Goal: Navigation & Orientation: Find specific page/section

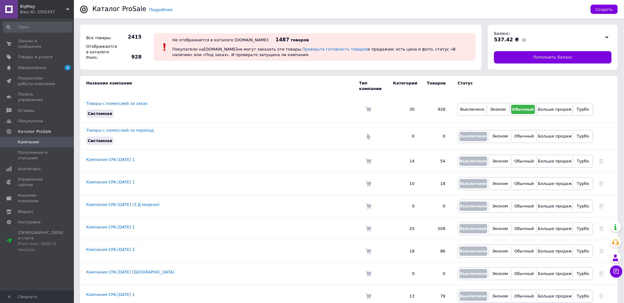
click at [70, 10] on div "Ваш ID: 3355337" at bounding box center [47, 12] width 54 height 6
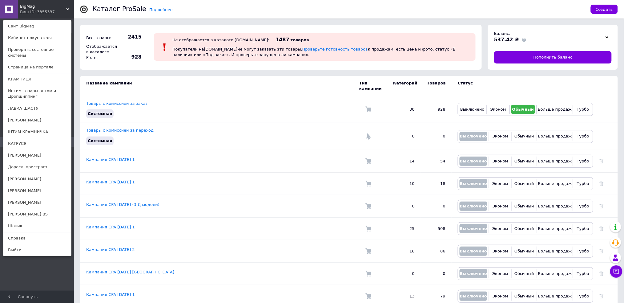
click at [67, 5] on div "BigMag Ваш ID: 3355337 Сайт BigMag Кабинет покупателя Проверить состояние систе…" at bounding box center [37, 9] width 74 height 18
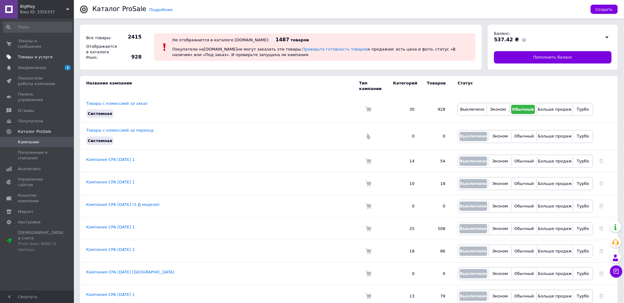
click at [36, 54] on span "Товары и услуги" at bounding box center [35, 57] width 35 height 6
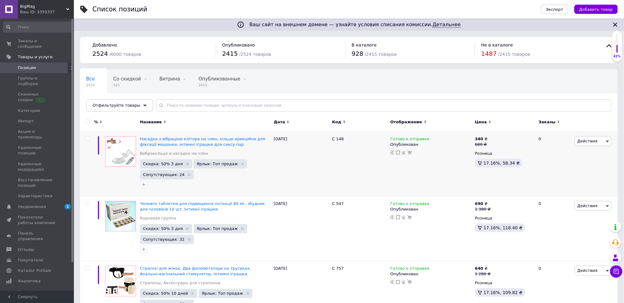
click at [69, 10] on div "BigMag Ваш ID: 3355337 Сайт BigMag Кабинет покупателя Проверить состояние систе…" at bounding box center [37, 9] width 74 height 18
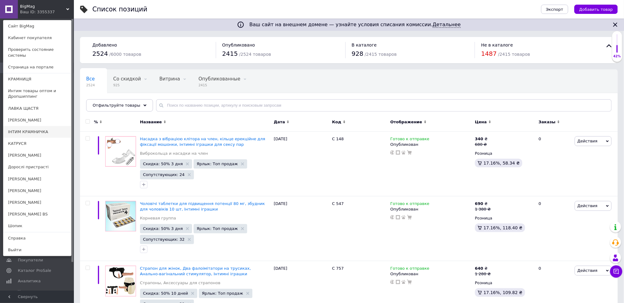
click at [46, 128] on link "ІНТИМ КРАМНИЧКА" at bounding box center [37, 132] width 68 height 12
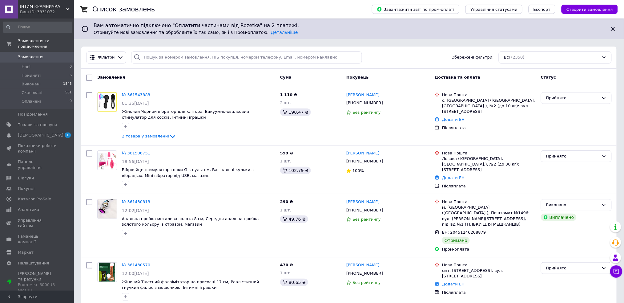
click at [68, 10] on icon at bounding box center [67, 9] width 3 height 3
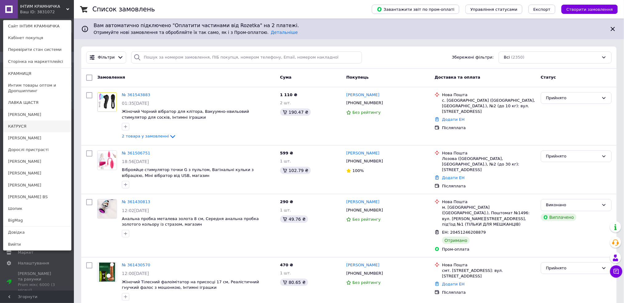
click at [17, 124] on link "КАТРУСЯ" at bounding box center [37, 126] width 68 height 12
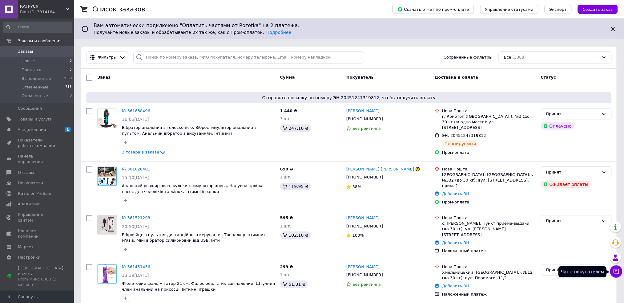
click at [615, 271] on icon at bounding box center [616, 271] width 6 height 6
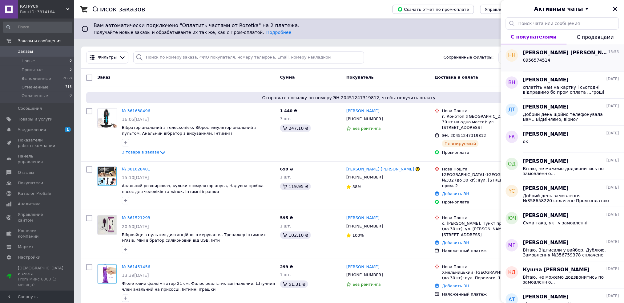
click at [557, 59] on div "0956574514" at bounding box center [571, 61] width 96 height 10
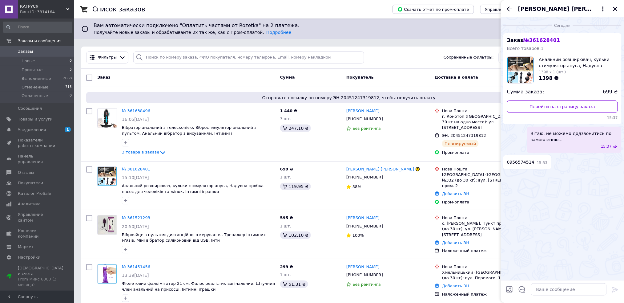
click at [71, 9] on div "Ваш ID: 3814164" at bounding box center [47, 12] width 54 height 6
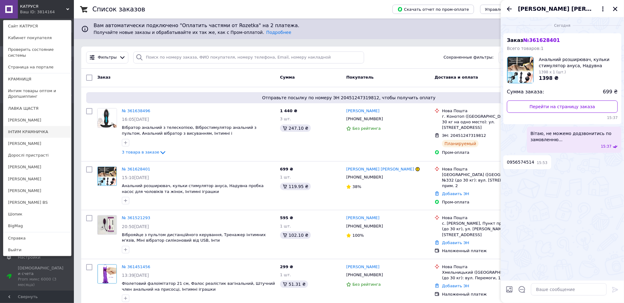
click at [36, 128] on link "ІНТИМ КРАМНИЧКА" at bounding box center [37, 132] width 68 height 12
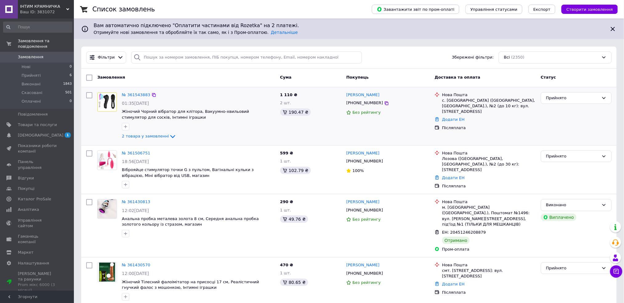
click at [516, 125] on div "Післяплата" at bounding box center [489, 128] width 94 height 6
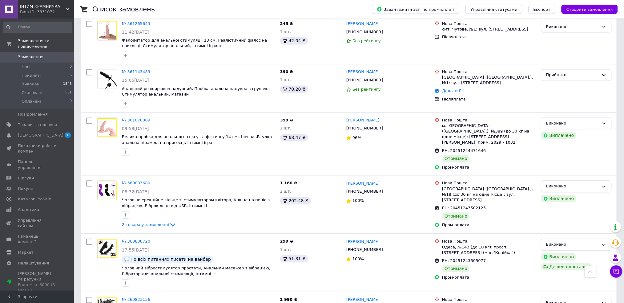
scroll to position [451, 0]
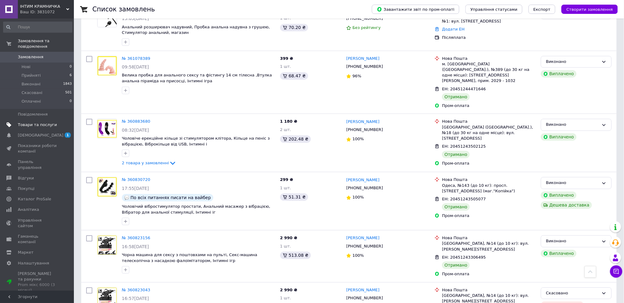
click at [30, 122] on span "Товари та послуги" at bounding box center [37, 125] width 39 height 6
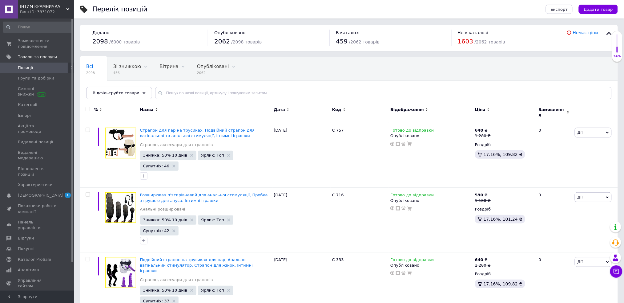
drag, startPoint x: 68, startPoint y: 7, endPoint x: 86, endPoint y: 34, distance: 32.5
click at [68, 7] on div "ІНТИМ КРАМНИЧКА Ваш ID: 3831072" at bounding box center [46, 9] width 56 height 18
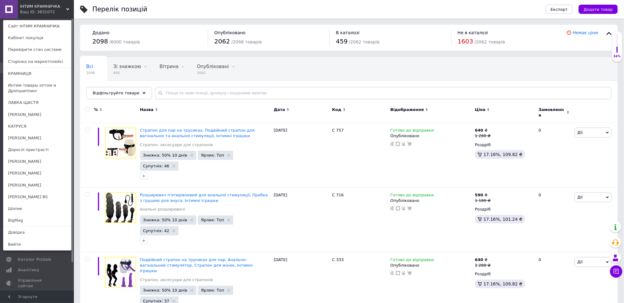
click at [47, 76] on link "КРАМНИЦЯ" at bounding box center [37, 74] width 68 height 12
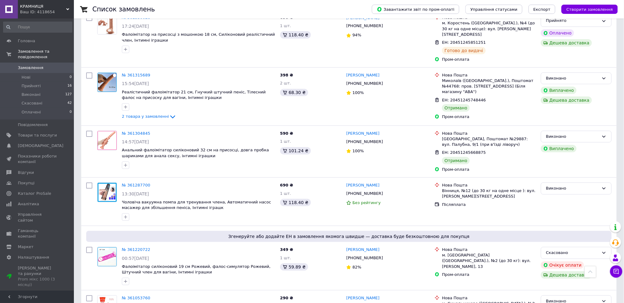
scroll to position [862, 0]
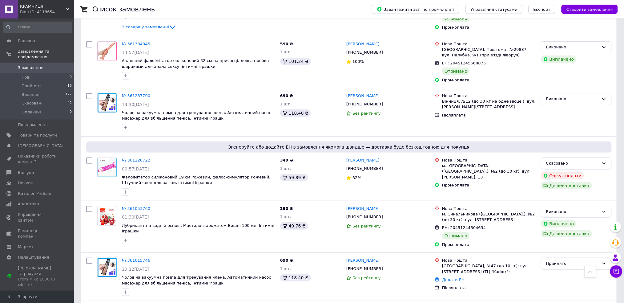
click at [69, 10] on div "Ваш ID: 4118654" at bounding box center [47, 12] width 54 height 6
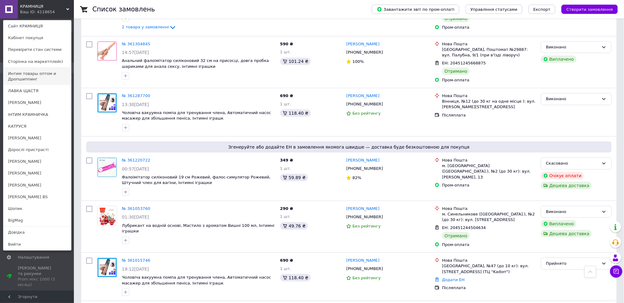
click at [36, 76] on link "Интим товары оптом и Дропшиппинг" at bounding box center [37, 76] width 68 height 17
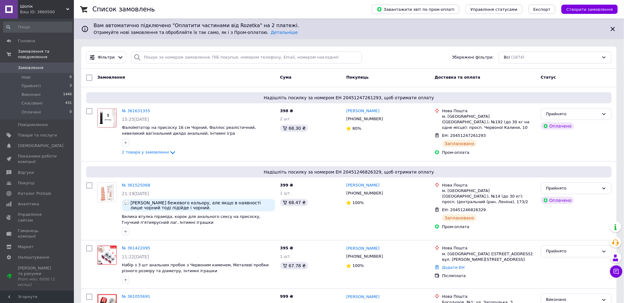
click at [70, 6] on div "Шопік Ваш ID: 3860500" at bounding box center [46, 9] width 56 height 18
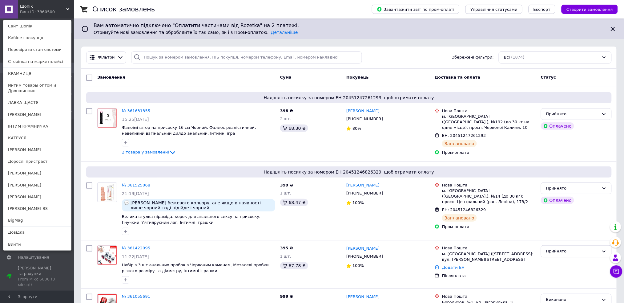
click at [31, 100] on link "ЛАВКА ЩАСТЯ" at bounding box center [37, 103] width 68 height 12
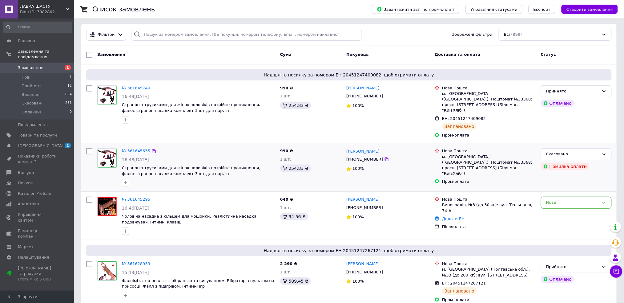
scroll to position [41, 0]
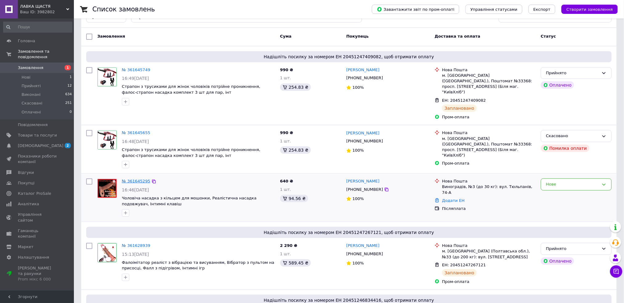
click at [129, 179] on link "№ 361645295" at bounding box center [136, 181] width 28 height 5
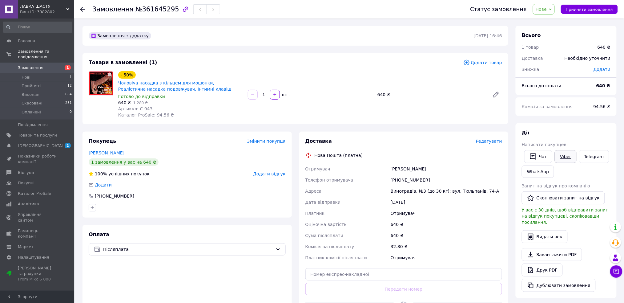
click at [561, 154] on link "Viber" at bounding box center [566, 156] width 22 height 13
click at [543, 155] on button "Чат" at bounding box center [538, 156] width 28 height 13
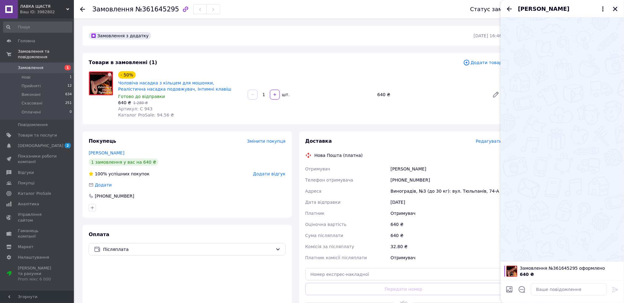
click at [615, 10] on icon "Закрити" at bounding box center [616, 9] width 6 height 6
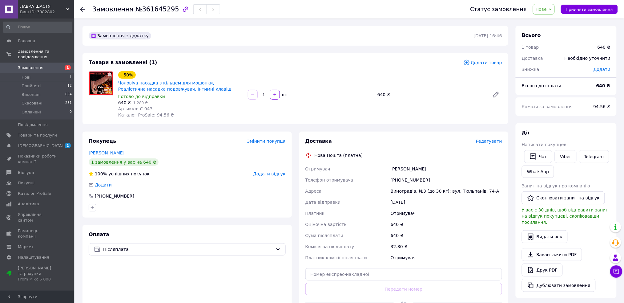
click at [68, 8] on icon at bounding box center [67, 9] width 3 height 3
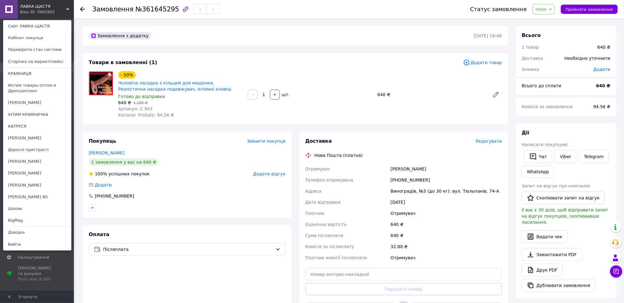
click at [50, 149] on link "Дорослі пристрасті" at bounding box center [37, 150] width 68 height 12
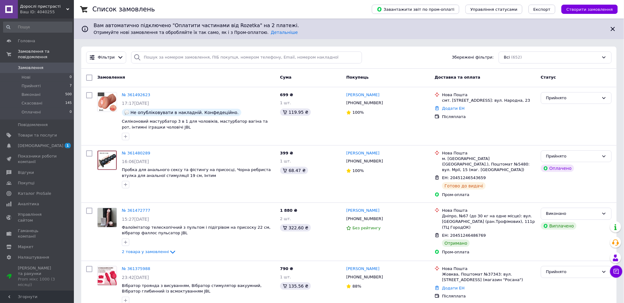
click at [68, 10] on icon at bounding box center [67, 9] width 3 height 3
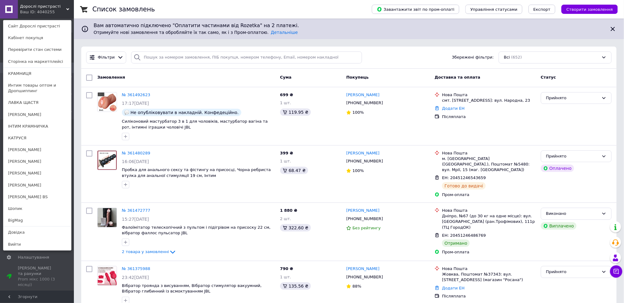
click at [39, 89] on link "Интим товары оптом и Дропшиппинг" at bounding box center [37, 87] width 68 height 17
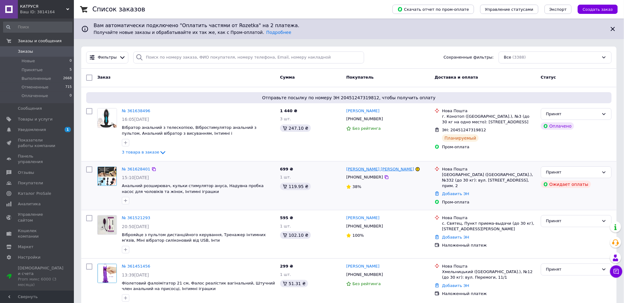
click at [349, 169] on link "[PERSON_NAME] [PERSON_NAME]" at bounding box center [380, 169] width 68 height 6
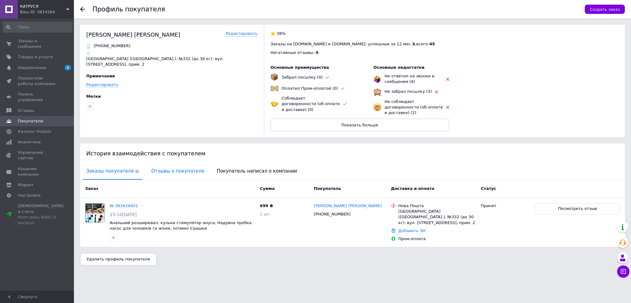
click at [168, 168] on span "Отзывы о покупателе" at bounding box center [177, 171] width 59 height 16
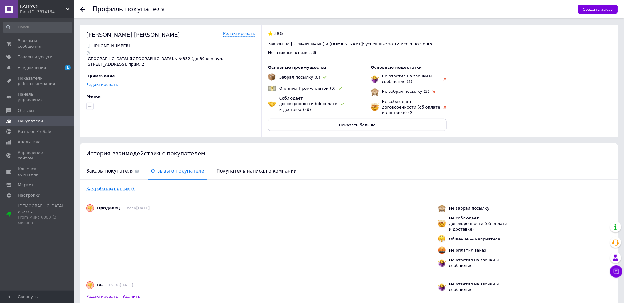
click at [84, 10] on icon at bounding box center [82, 9] width 5 height 5
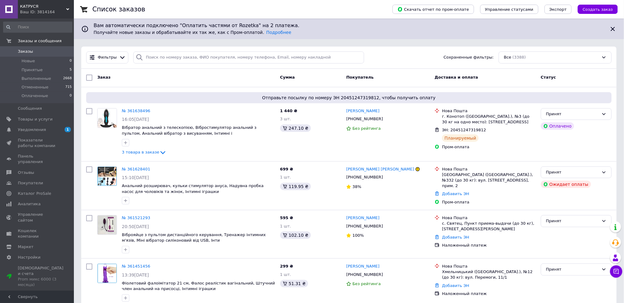
click at [72, 8] on div "КАТРУСЯ Ваш ID: 3814164" at bounding box center [46, 9] width 56 height 18
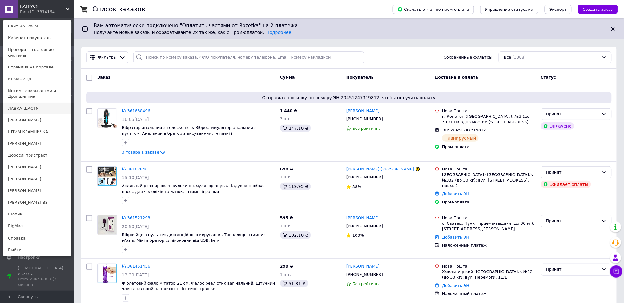
click at [50, 103] on link "ЛАВКА ЩАСТЯ" at bounding box center [37, 109] width 68 height 12
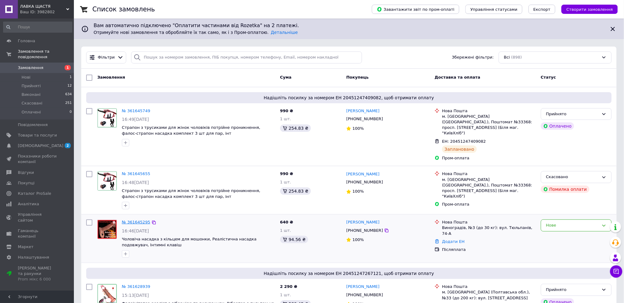
click at [132, 220] on link "№ 361645295" at bounding box center [136, 222] width 28 height 5
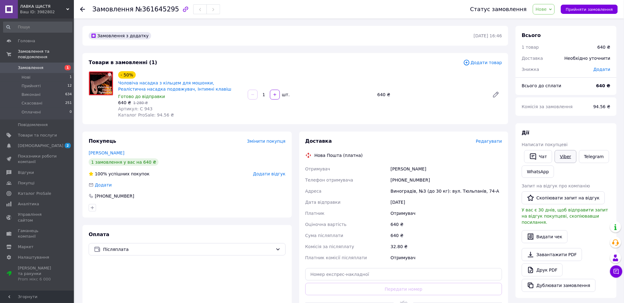
click at [562, 156] on link "Viber" at bounding box center [566, 156] width 22 height 13
click at [80, 9] on use at bounding box center [82, 9] width 5 height 5
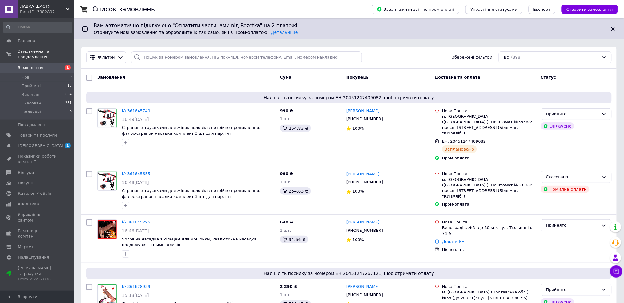
click at [73, 9] on div "Ваш ID: 3982802" at bounding box center [47, 12] width 54 height 6
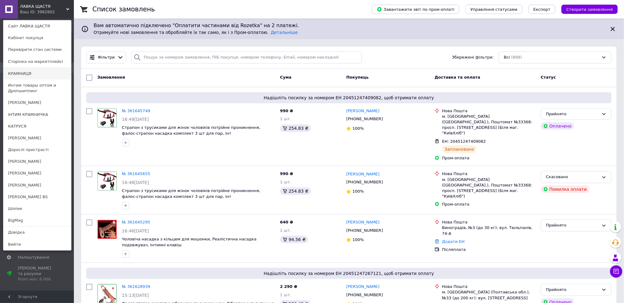
click at [45, 76] on link "КРАМНИЦЯ" at bounding box center [37, 74] width 68 height 12
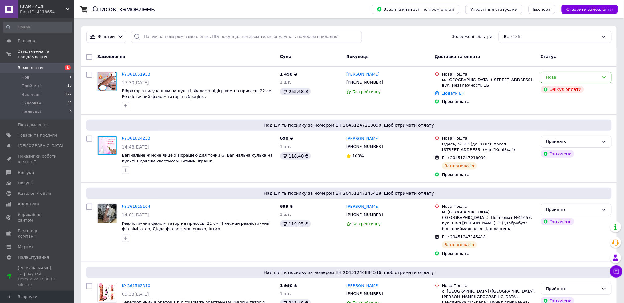
click at [73, 10] on div "Ваш ID: 4118654" at bounding box center [47, 12] width 54 height 6
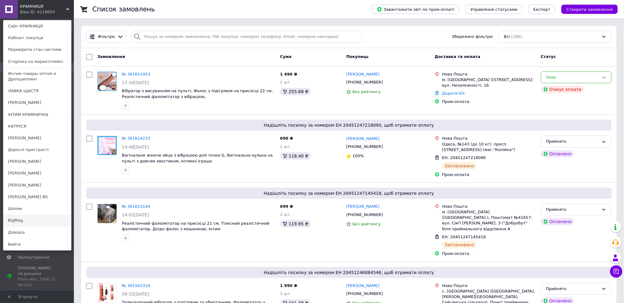
click at [25, 220] on link "BigMag" at bounding box center [37, 220] width 68 height 12
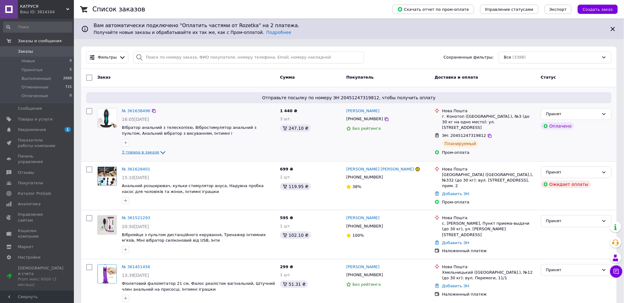
click at [159, 152] on icon at bounding box center [162, 152] width 7 height 7
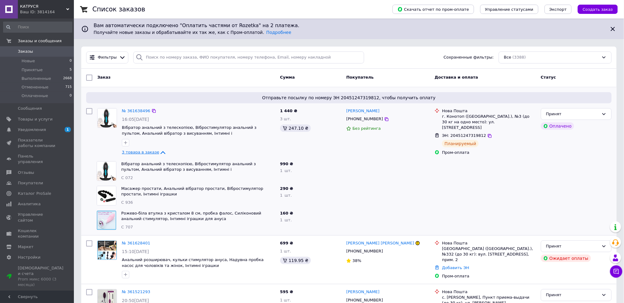
click at [159, 152] on icon at bounding box center [162, 152] width 7 height 7
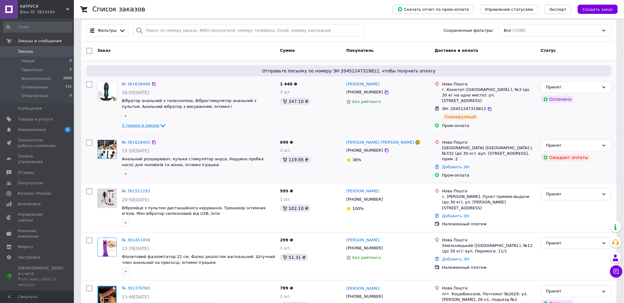
scroll to position [41, 0]
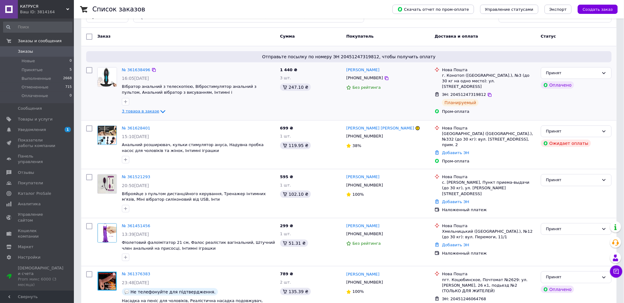
click at [160, 108] on icon at bounding box center [162, 111] width 7 height 7
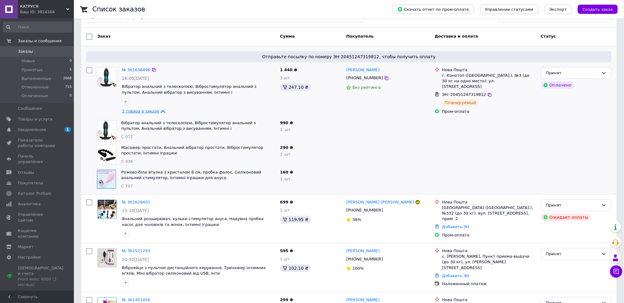
click at [67, 9] on use at bounding box center [67, 9] width 3 height 2
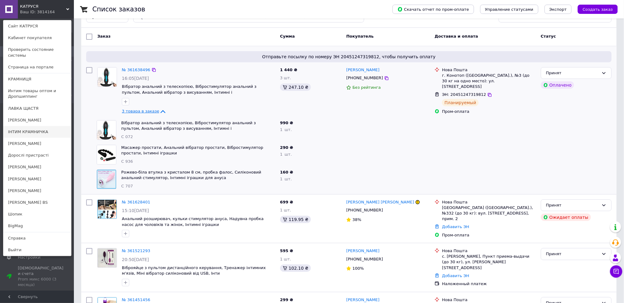
click at [42, 128] on link "ІНТИМ КРАМНИЧКА" at bounding box center [37, 132] width 68 height 12
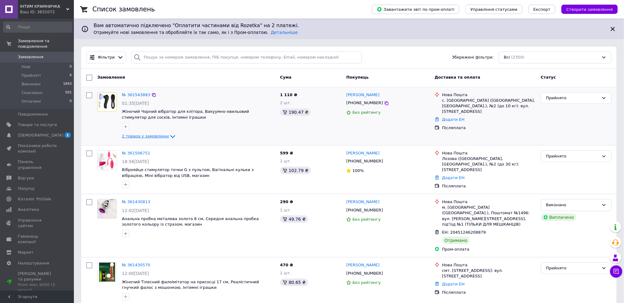
click at [170, 136] on icon at bounding box center [172, 136] width 5 height 3
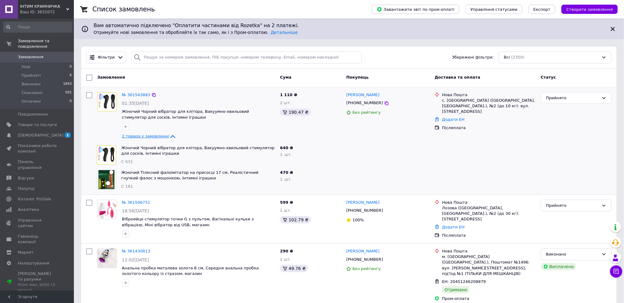
click at [66, 7] on div "ІНТИМ КРАМНИЧКА Ваш ID: 3831072 Сайт ІНТИМ КРАМНИЧКА Кабінет покупця Перевірити…" at bounding box center [37, 9] width 74 height 18
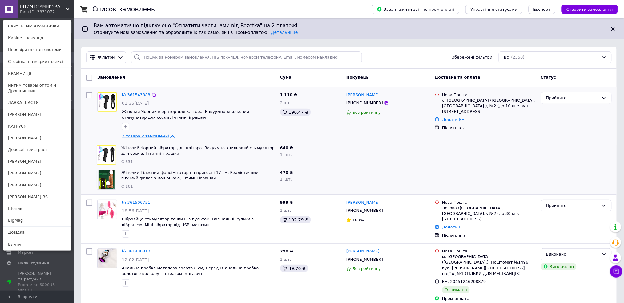
click at [68, 8] on icon at bounding box center [67, 9] width 3 height 3
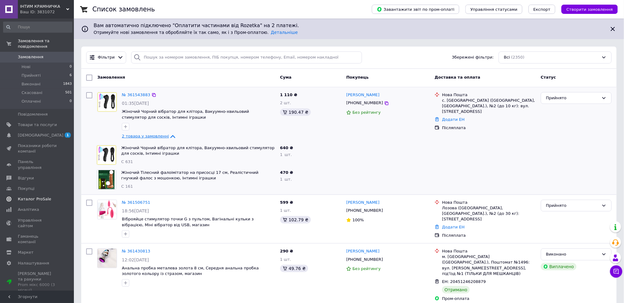
click at [44, 194] on link "Каталог ProSale" at bounding box center [37, 199] width 75 height 10
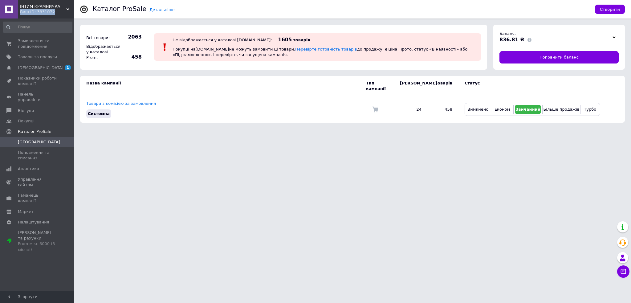
click at [69, 8] on div "ІНТИМ КРАМНИЧКА Ваш ID: 3831072 Сайт ІНТИМ КРАМНИЧКА Кабінет покупця Перевірити…" at bounding box center [37, 9] width 74 height 18
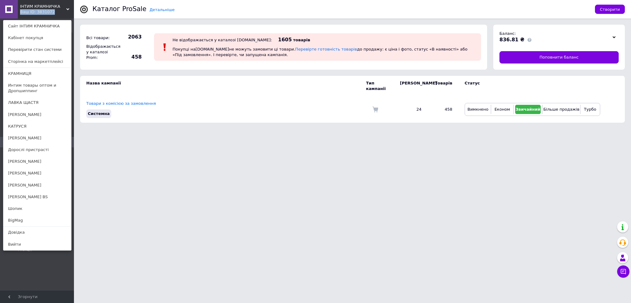
click at [20, 211] on link "Шопик" at bounding box center [37, 209] width 68 height 12
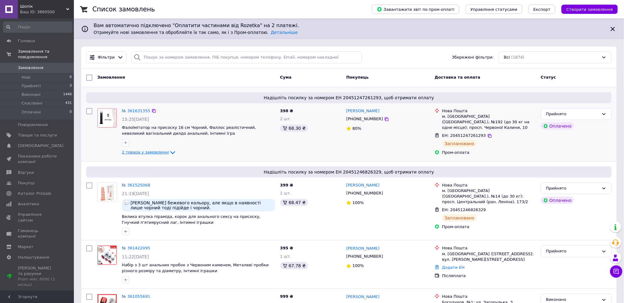
click at [169, 152] on icon at bounding box center [172, 152] width 7 height 7
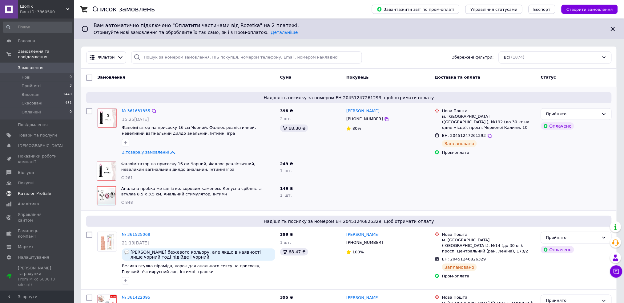
click at [36, 191] on span "Каталог ProSale" at bounding box center [34, 194] width 33 height 6
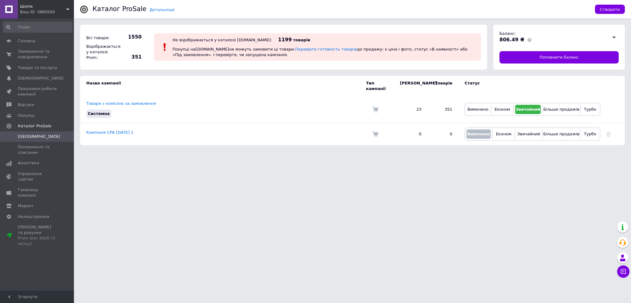
click at [67, 10] on use at bounding box center [67, 9] width 3 height 2
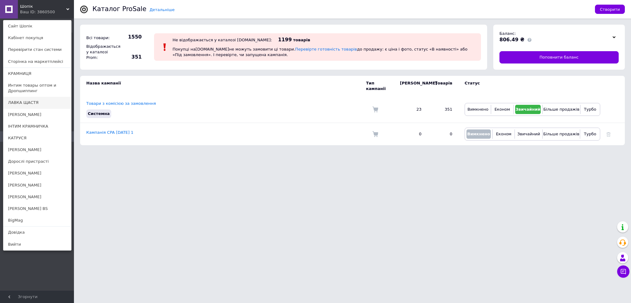
click at [29, 104] on link "ЛАВКА ЩАСТЯ" at bounding box center [37, 103] width 68 height 12
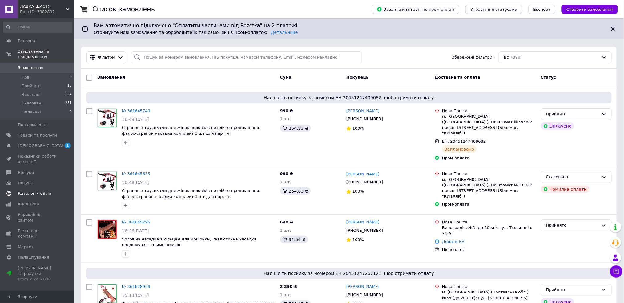
click at [23, 191] on span "Каталог ProSale" at bounding box center [34, 194] width 33 height 6
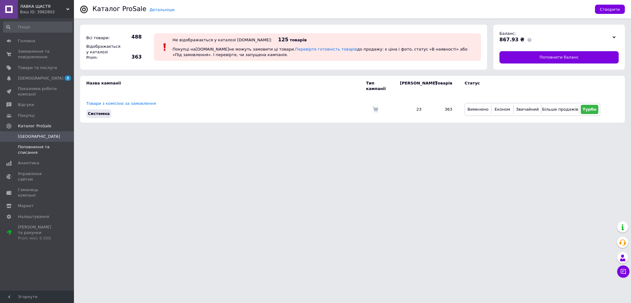
click at [30, 149] on span "Поповнення та списання" at bounding box center [37, 149] width 39 height 11
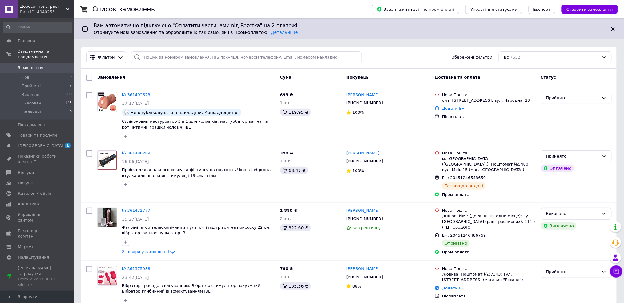
drag, startPoint x: 67, startPoint y: 10, endPoint x: 79, endPoint y: 30, distance: 23.8
click at [68, 10] on use at bounding box center [67, 9] width 3 height 2
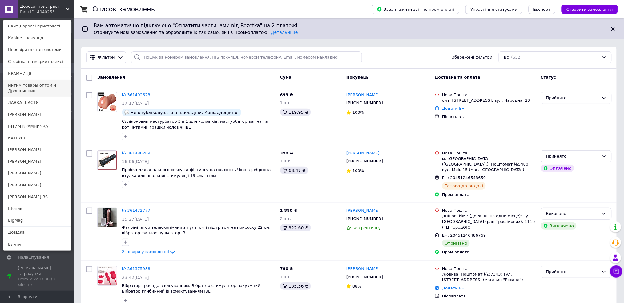
click at [35, 90] on link "Интим товары оптом и Дропшиппинг" at bounding box center [37, 87] width 68 height 17
